Goal: Information Seeking & Learning: Learn about a topic

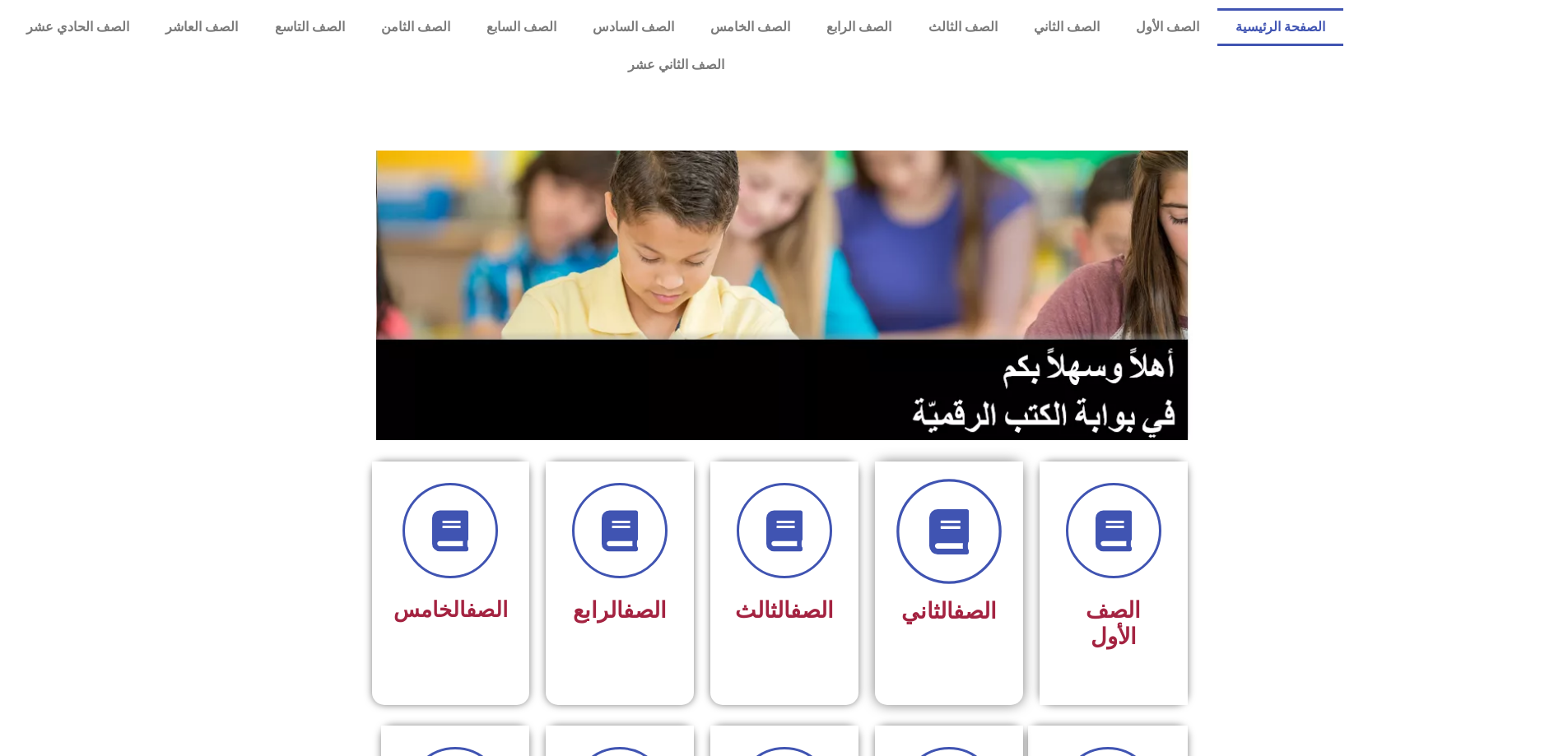
click at [959, 525] on span at bounding box center [949, 531] width 106 height 106
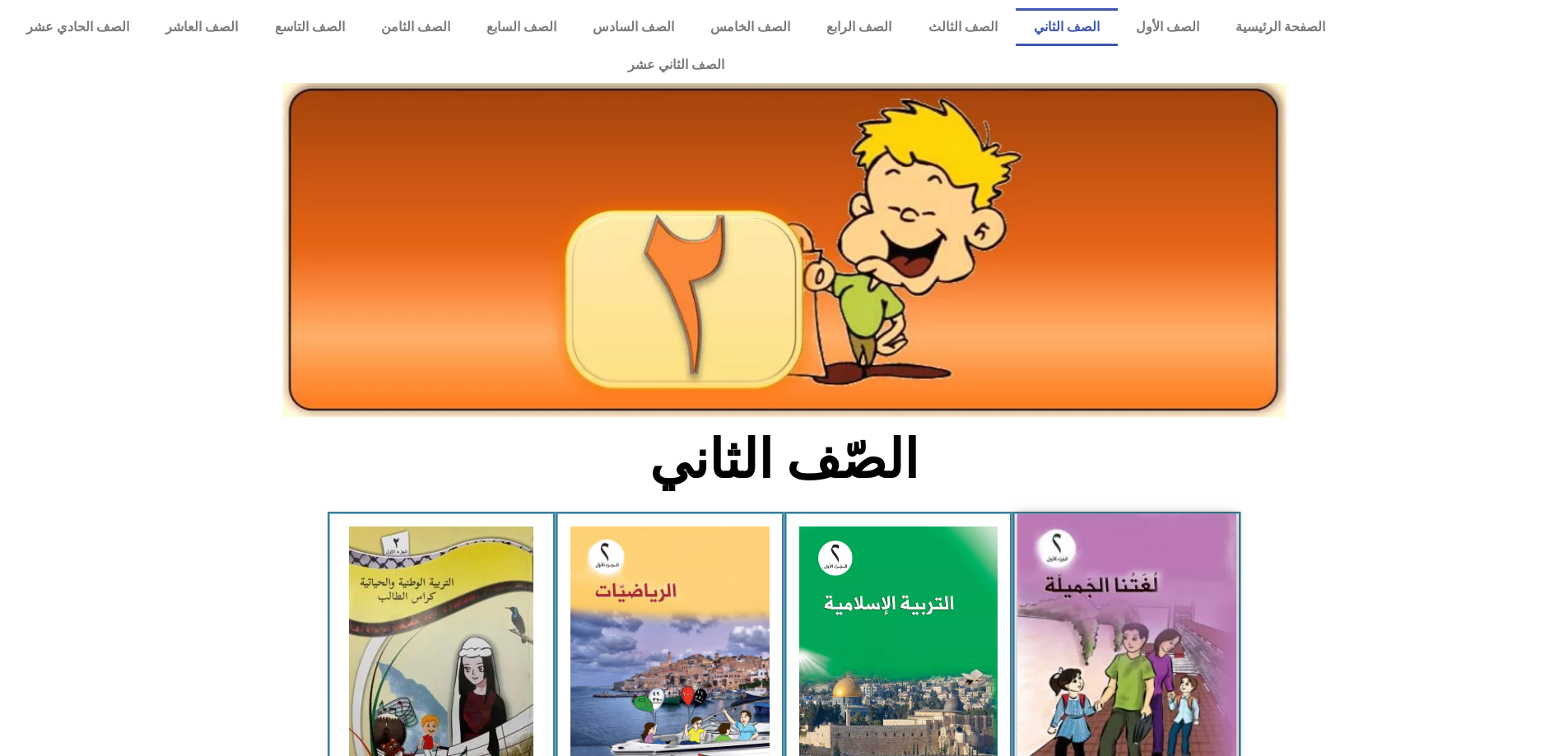
click at [1064, 583] on img at bounding box center [1127, 649] width 219 height 270
click at [1121, 572] on img at bounding box center [1127, 649] width 219 height 270
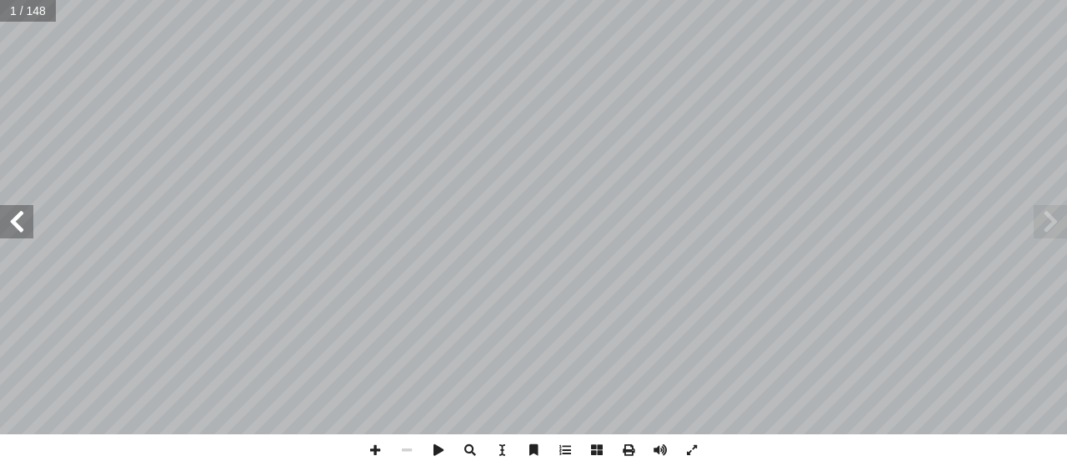
click at [49, 8] on input "text" at bounding box center [28, 11] width 56 height 22
type input "**"
click at [1049, 214] on span at bounding box center [1049, 221] width 33 height 33
click at [16, 212] on span at bounding box center [16, 221] width 33 height 33
click at [13, 216] on span at bounding box center [16, 221] width 33 height 33
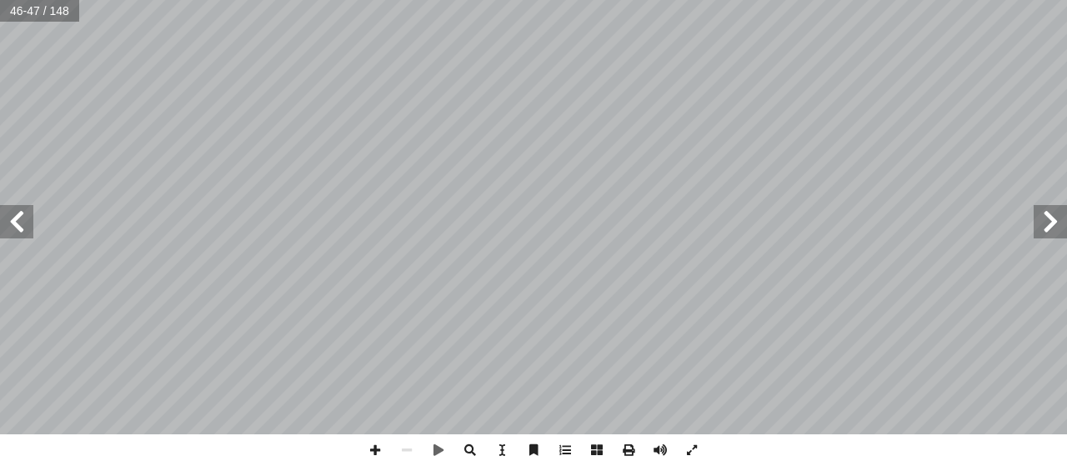
click at [17, 221] on span at bounding box center [16, 221] width 33 height 33
click at [1046, 218] on span at bounding box center [1049, 221] width 33 height 33
